Goal: Task Accomplishment & Management: Manage account settings

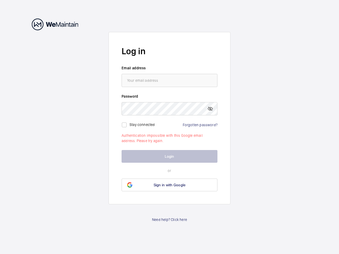
click at [210, 109] on mat-icon at bounding box center [210, 109] width 6 height 6
click at [124, 125] on input "checkbox" at bounding box center [124, 125] width 11 height 11
click at [142, 124] on label "Stay connected" at bounding box center [141, 124] width 25 height 4
checkbox input "true"
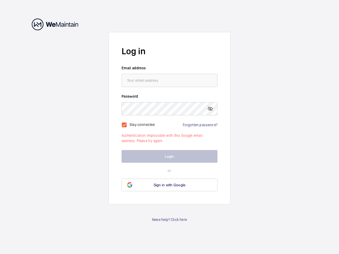
click at [169, 185] on span "Sign in with Google" at bounding box center [169, 185] width 32 height 4
